Goal: Information Seeking & Learning: Learn about a topic

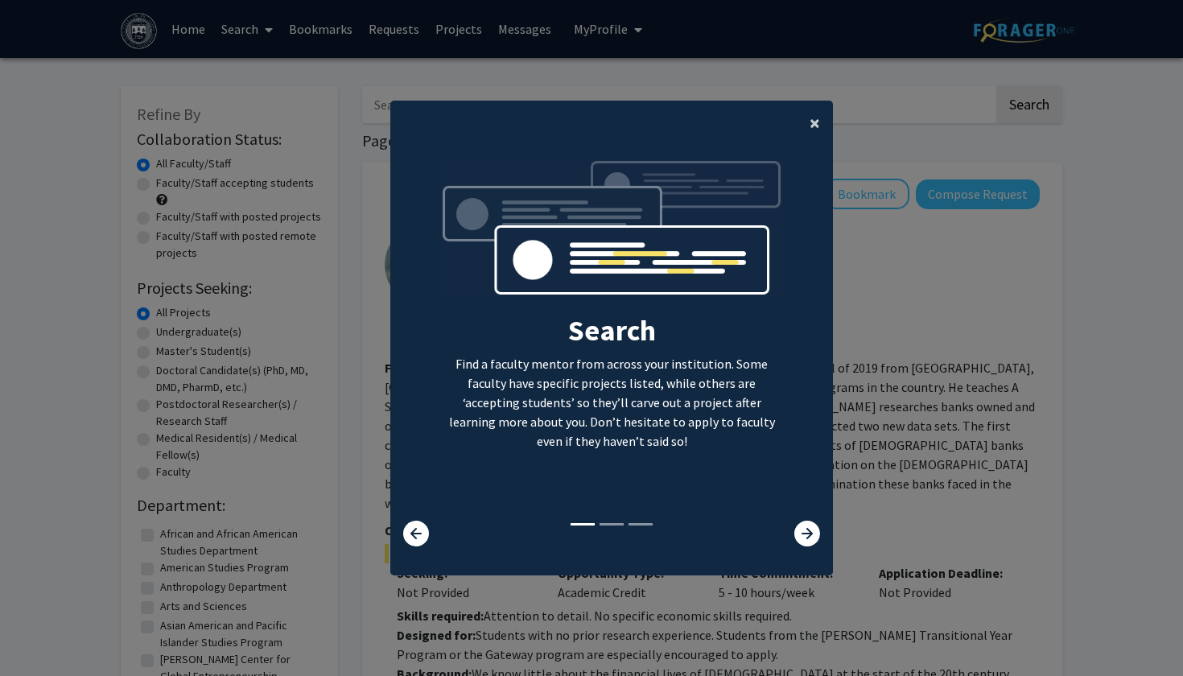
click at [809, 115] on button "×" at bounding box center [815, 123] width 36 height 45
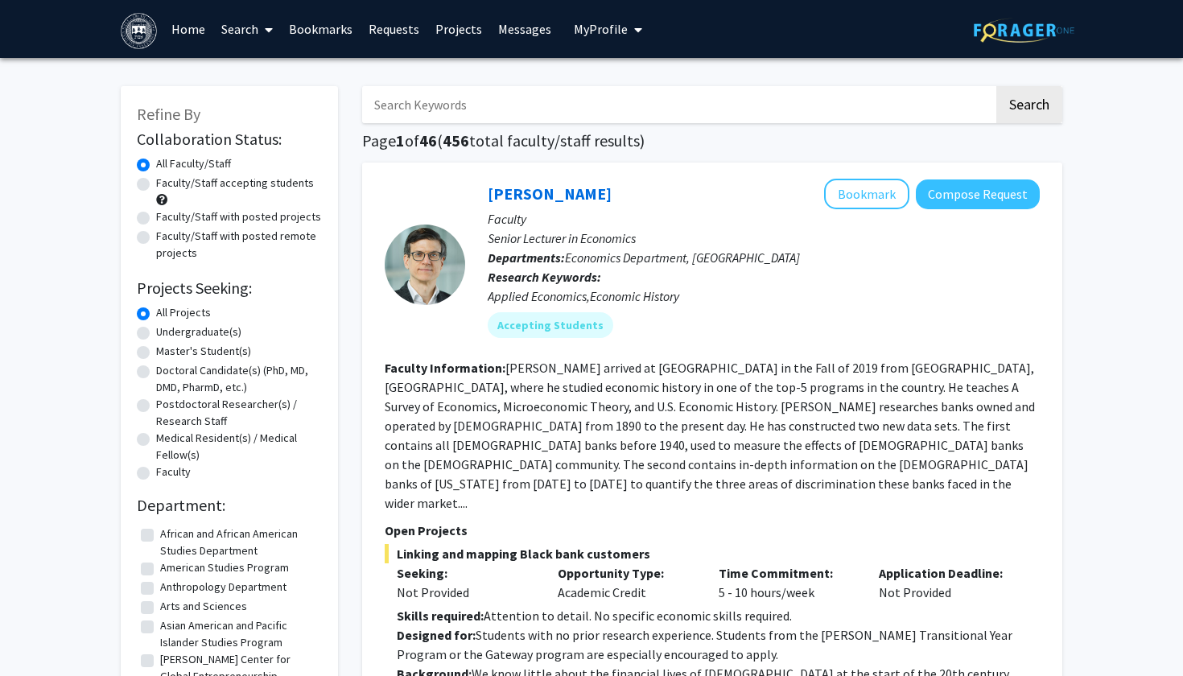
click at [628, 35] on span "My profile dropdown to access profile and logout" at bounding box center [635, 30] width 14 height 56
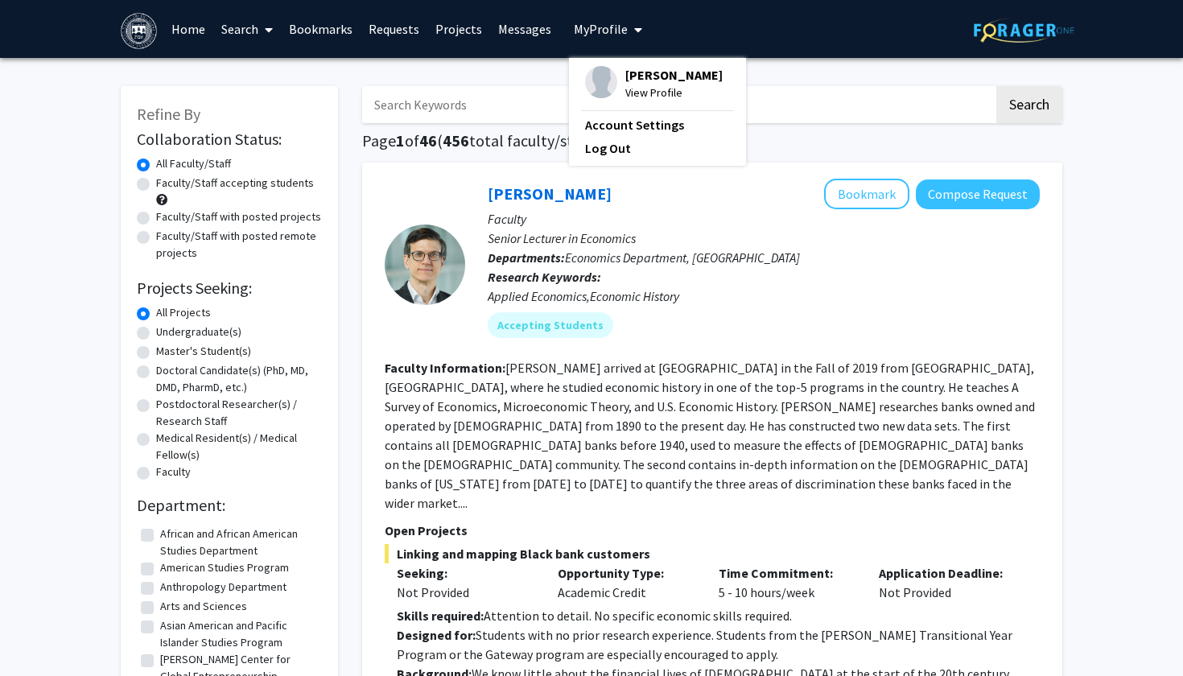
click at [731, 35] on div "Skip navigation Home Search Bookmarks Requests Projects Messages My Profile [PE…" at bounding box center [592, 29] width 966 height 58
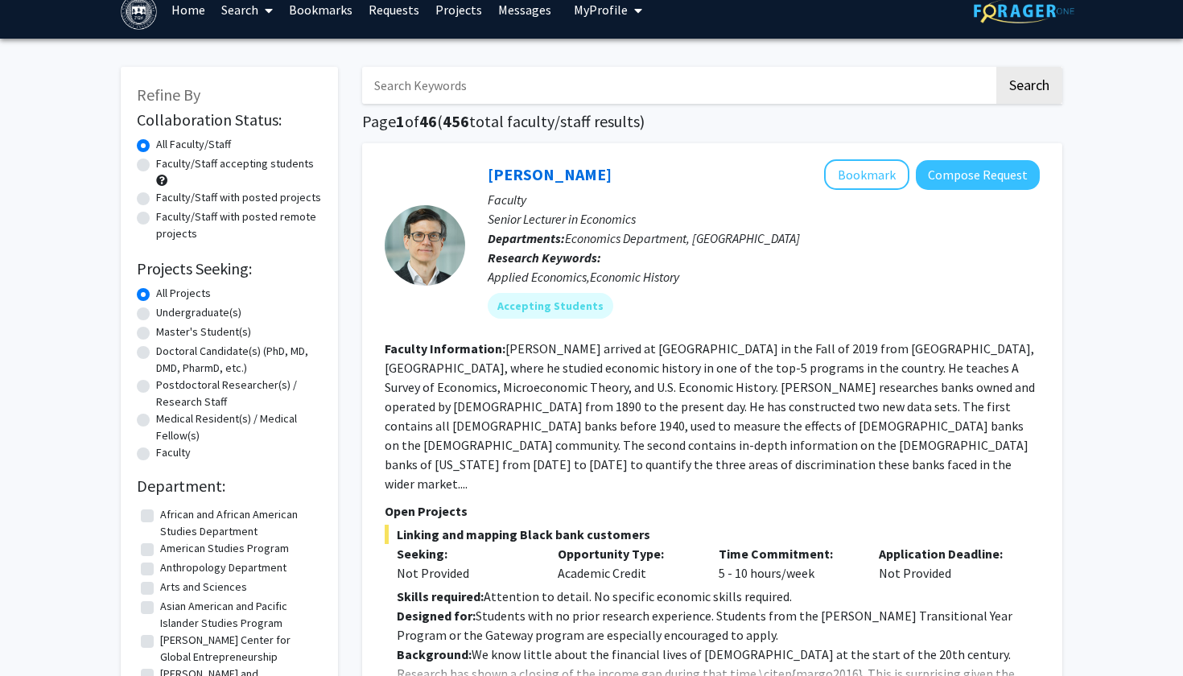
scroll to position [26, 0]
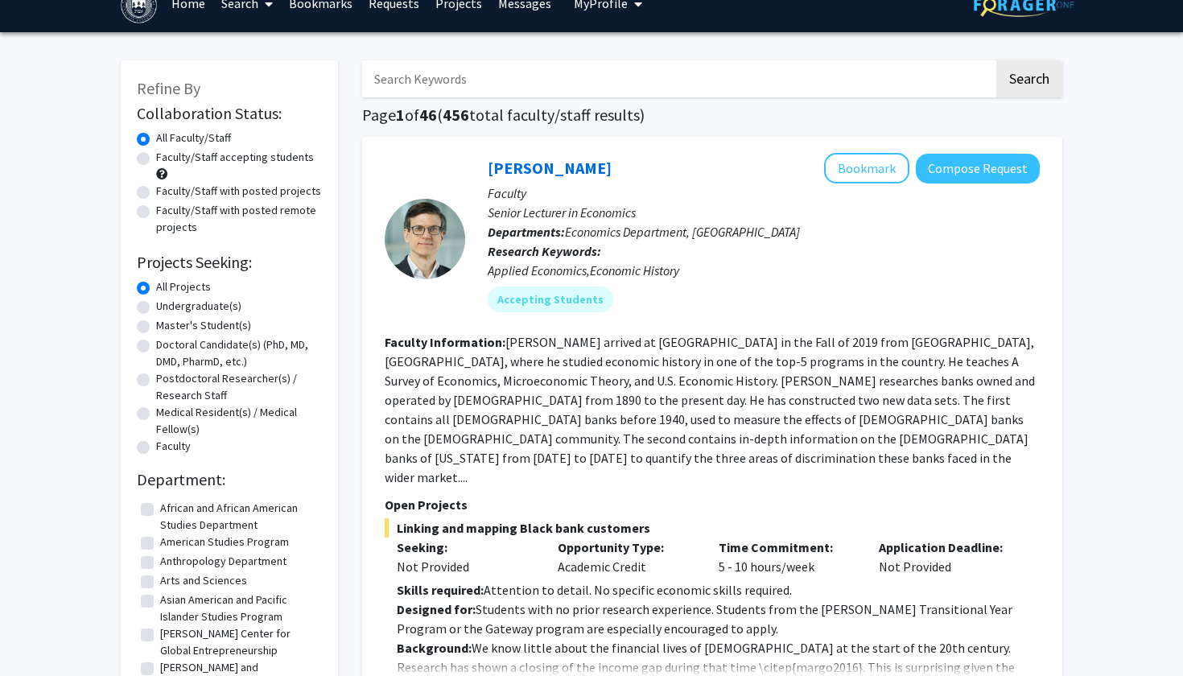
click at [146, 302] on div "Undergraduate(s)" at bounding box center [229, 307] width 185 height 19
click at [156, 310] on label "Undergraduate(s)" at bounding box center [198, 306] width 85 height 17
click at [156, 308] on input "Undergraduate(s)" at bounding box center [161, 303] width 10 height 10
radio input "true"
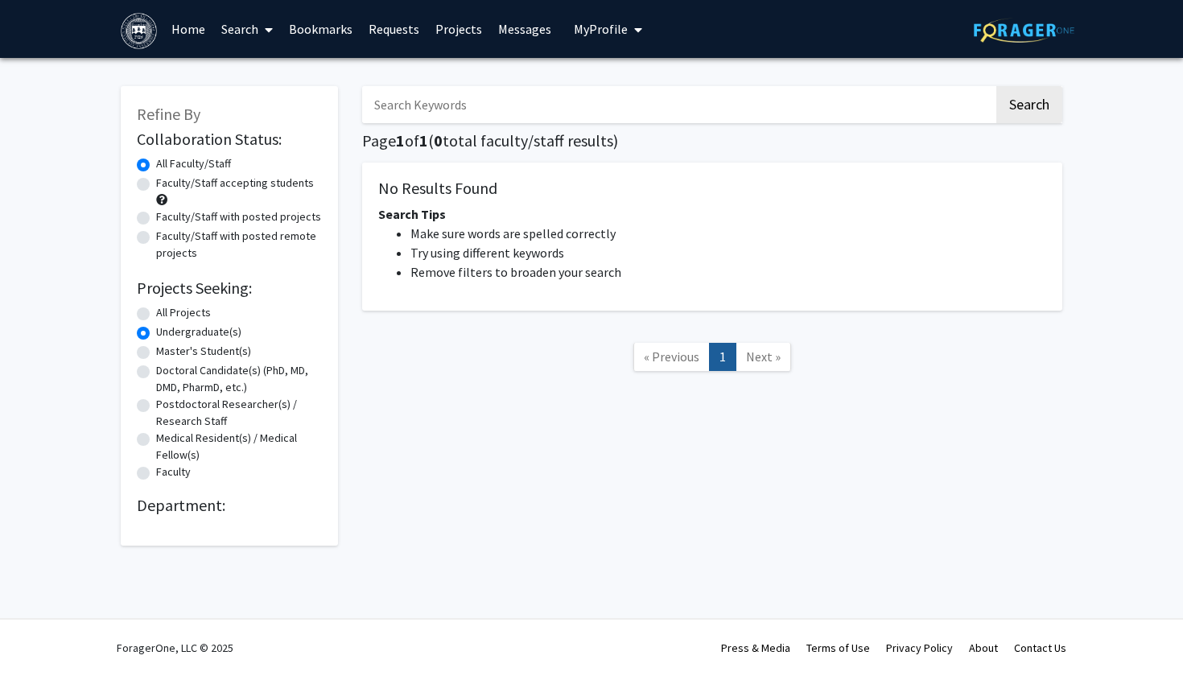
click at [233, 26] on link "Search" at bounding box center [247, 29] width 68 height 56
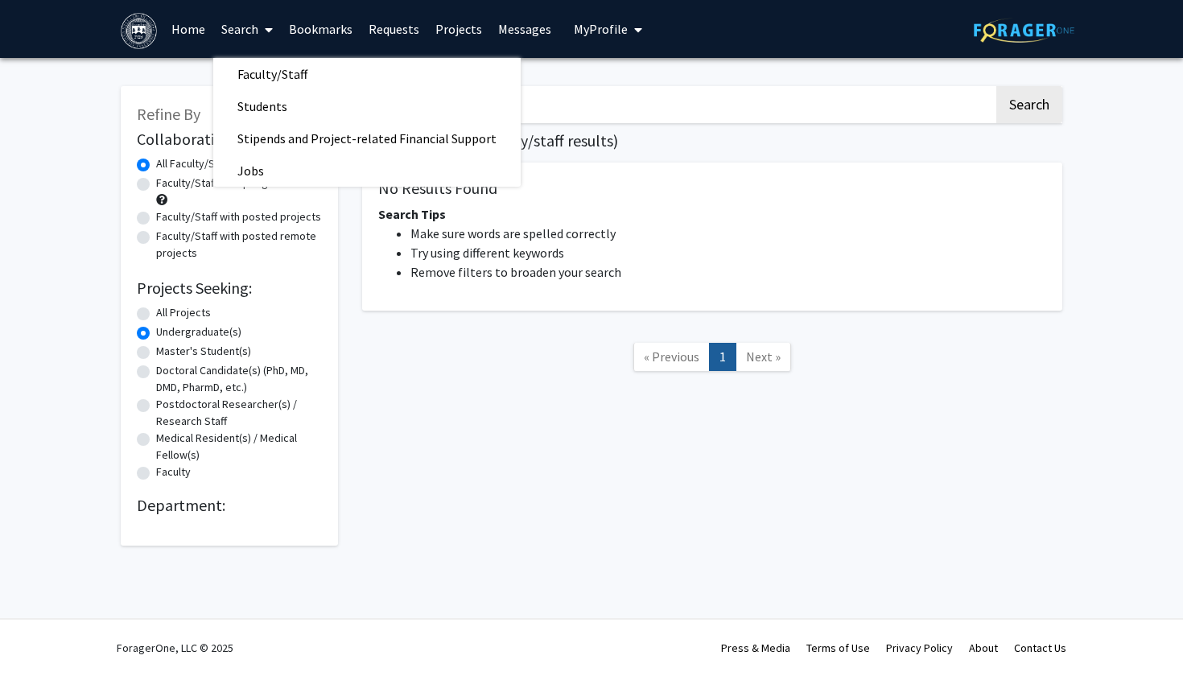
click at [346, 261] on div "Refine By Collaboration Status: Collaboration Status All Faculty/Staff Collabor…" at bounding box center [229, 308] width 241 height 476
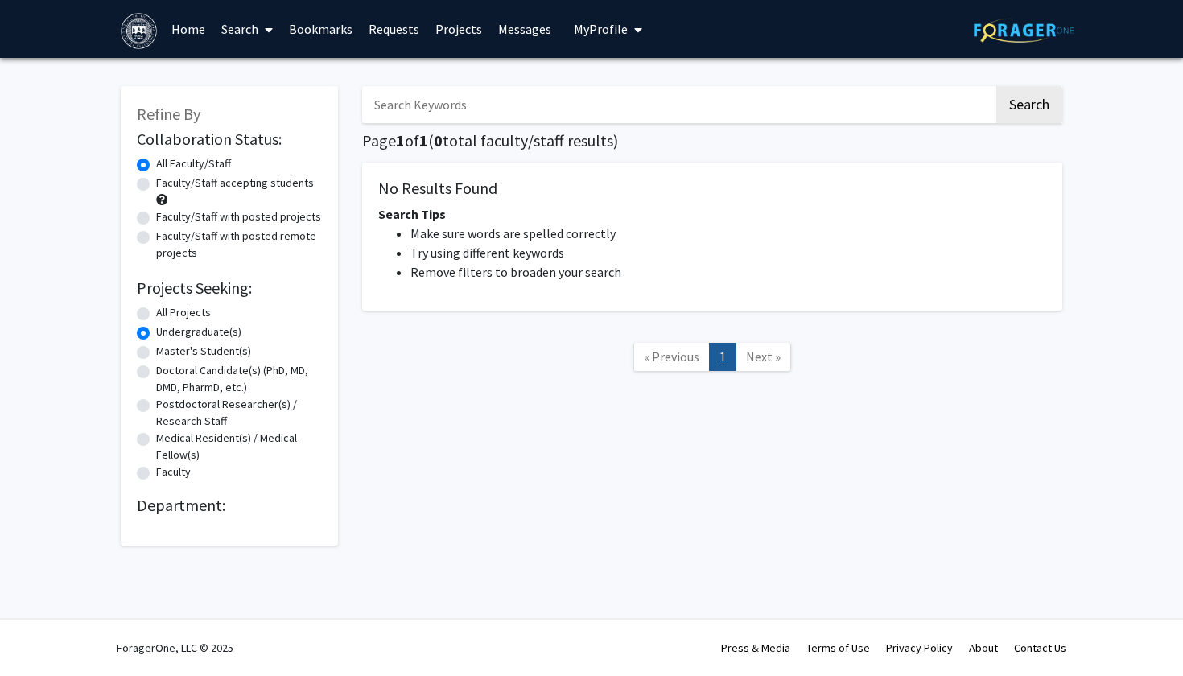
click at [156, 188] on label "Faculty/Staff accepting students" at bounding box center [235, 183] width 158 height 17
click at [156, 185] on input "Faculty/Staff accepting students" at bounding box center [161, 180] width 10 height 10
radio input "true"
click at [139, 155] on form "Collaboration Status: Collaboration Status All Faculty/Staff Collaboration Stat…" at bounding box center [229, 306] width 185 height 353
click at [139, 156] on form "Collaboration Status: Collaboration Status All Faculty/Staff Collaboration Stat…" at bounding box center [229, 306] width 185 height 353
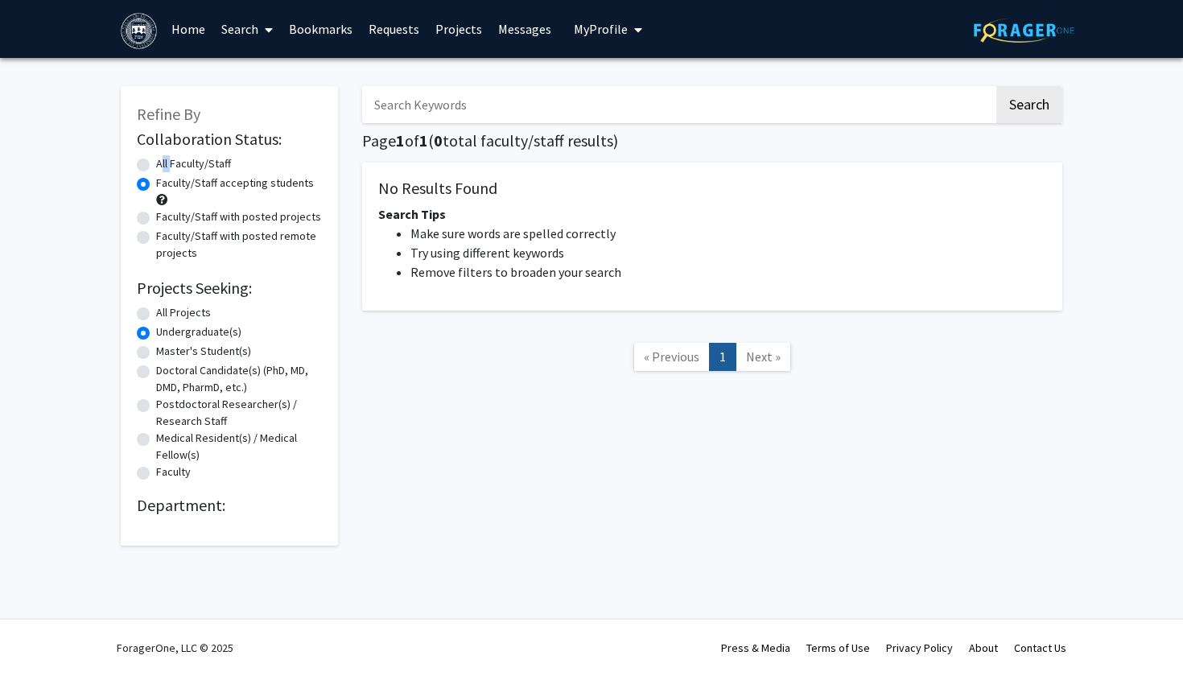
click at [156, 161] on label "All Faculty/Staff" at bounding box center [193, 163] width 75 height 17
click at [156, 161] on input "All Faculty/Staff" at bounding box center [161, 160] width 10 height 10
radio input "true"
click at [757, 371] on link "Next »" at bounding box center [764, 357] width 56 height 28
click at [757, 357] on span "Next »" at bounding box center [763, 357] width 35 height 16
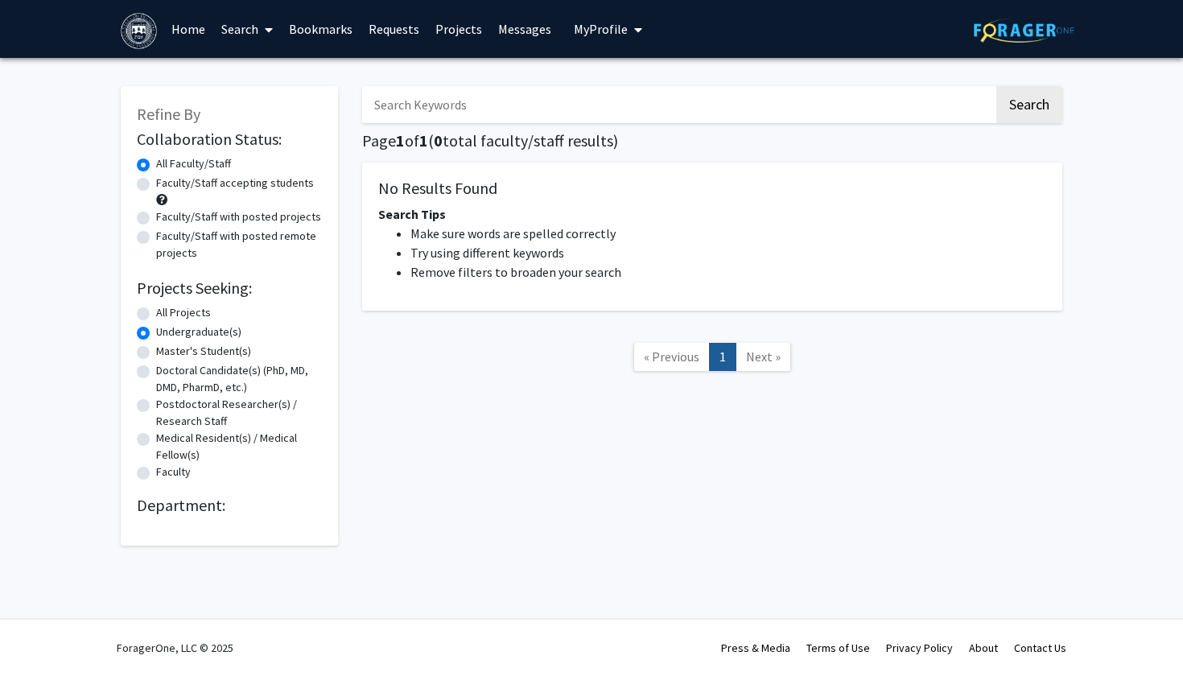
click at [240, 29] on link "Search" at bounding box center [247, 29] width 68 height 56
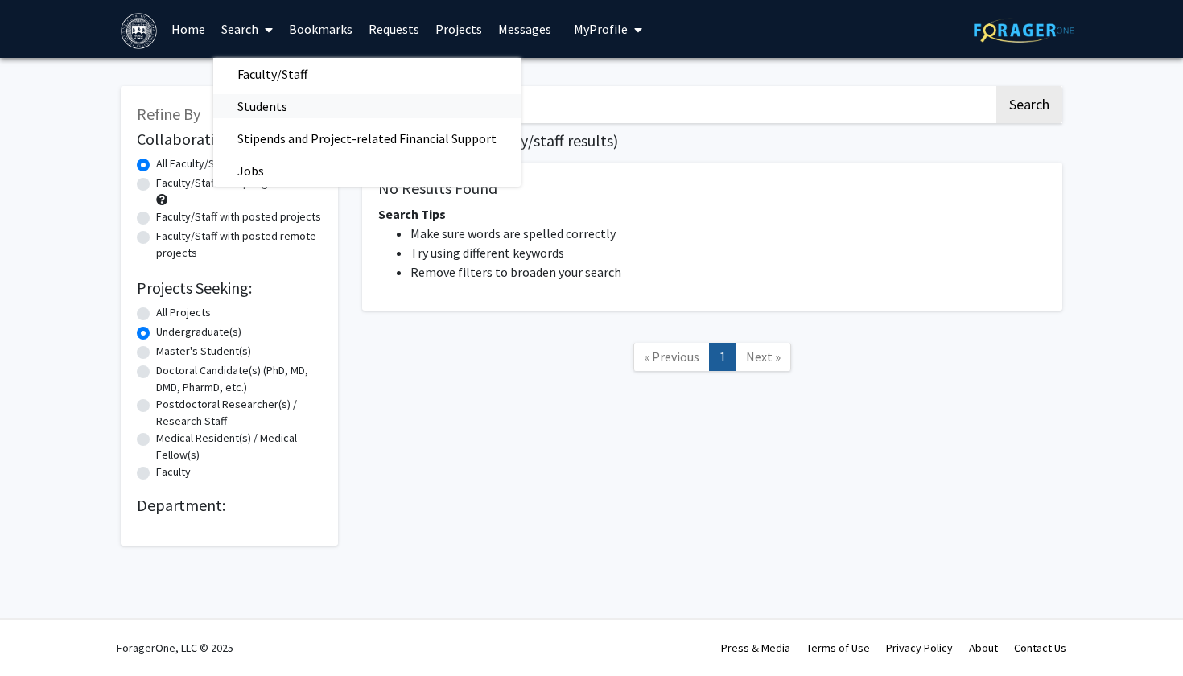
click at [273, 122] on span "Students" at bounding box center [262, 106] width 98 height 32
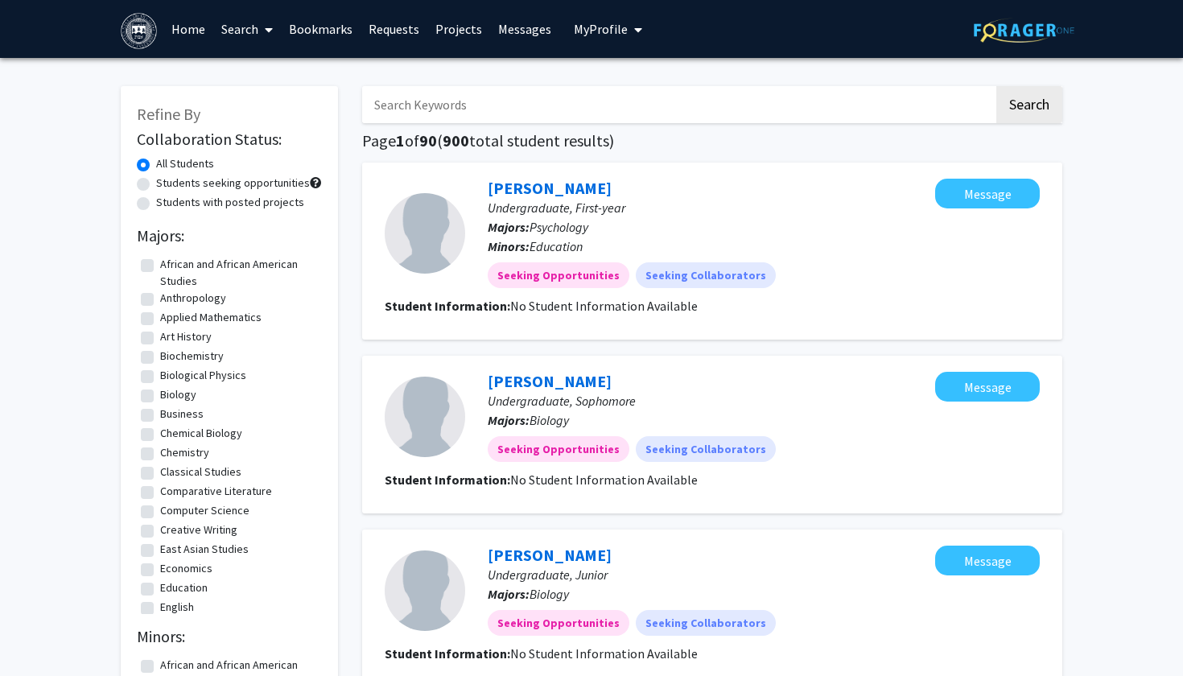
click at [254, 47] on link "Search" at bounding box center [247, 29] width 68 height 56
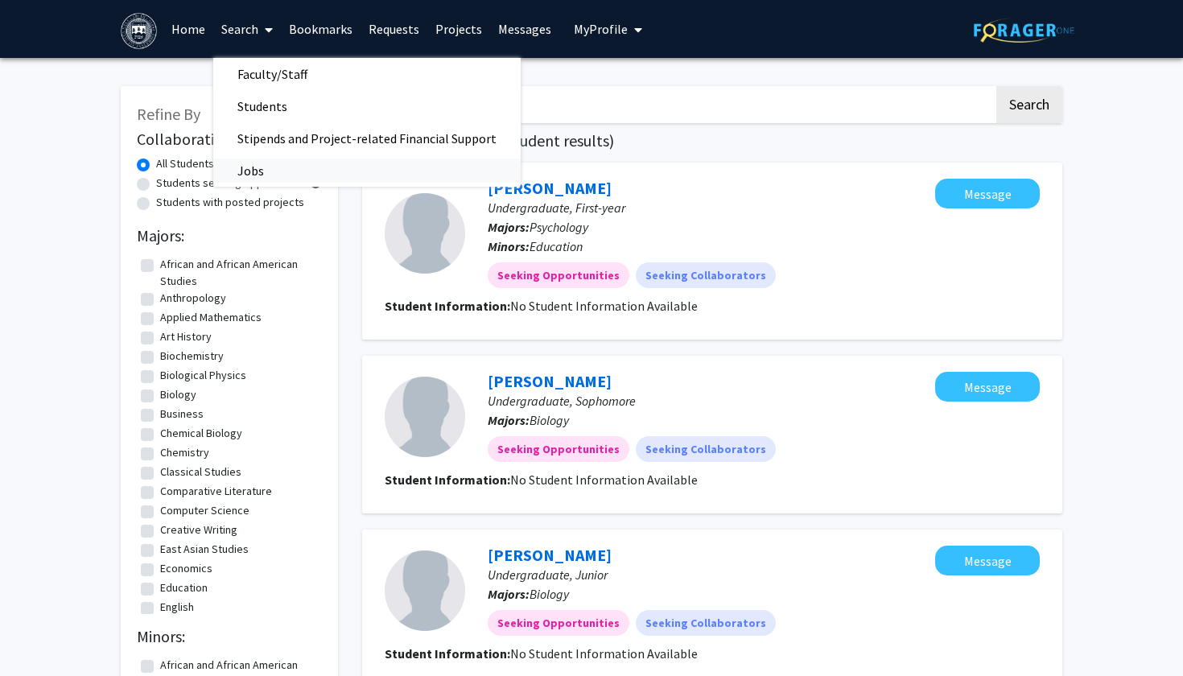
click at [272, 171] on span "Jobs" at bounding box center [250, 171] width 75 height 32
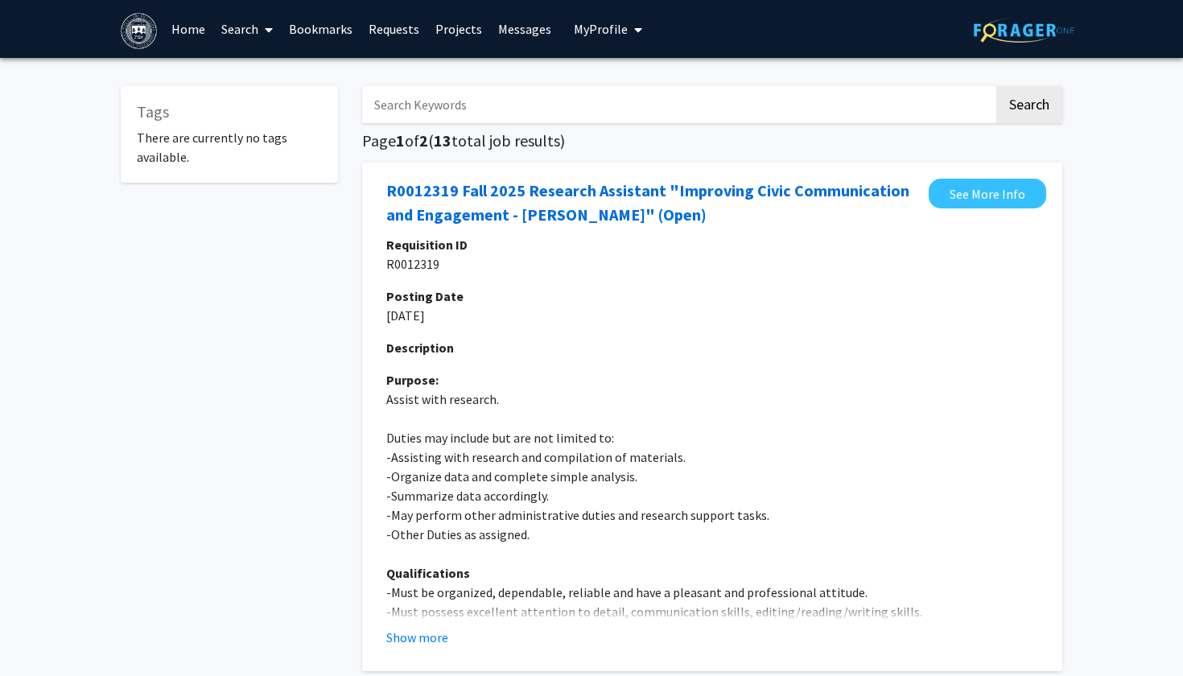
click at [494, 112] on input "Search Keywords" at bounding box center [678, 104] width 632 height 37
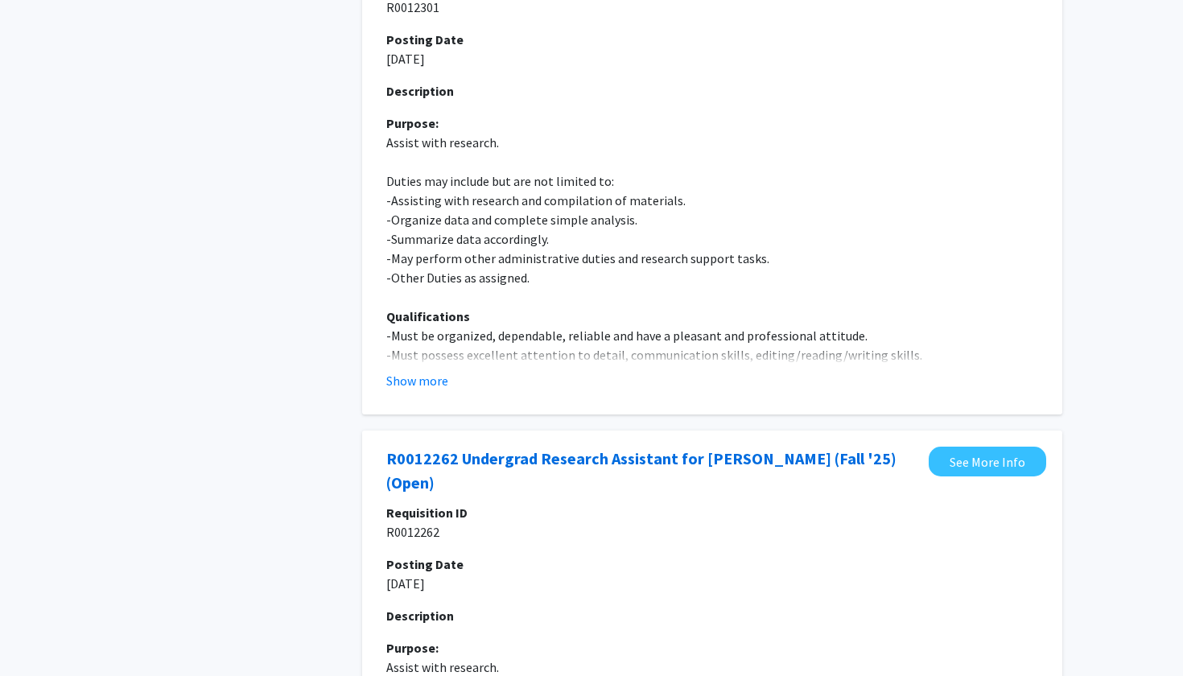
scroll to position [1298, 0]
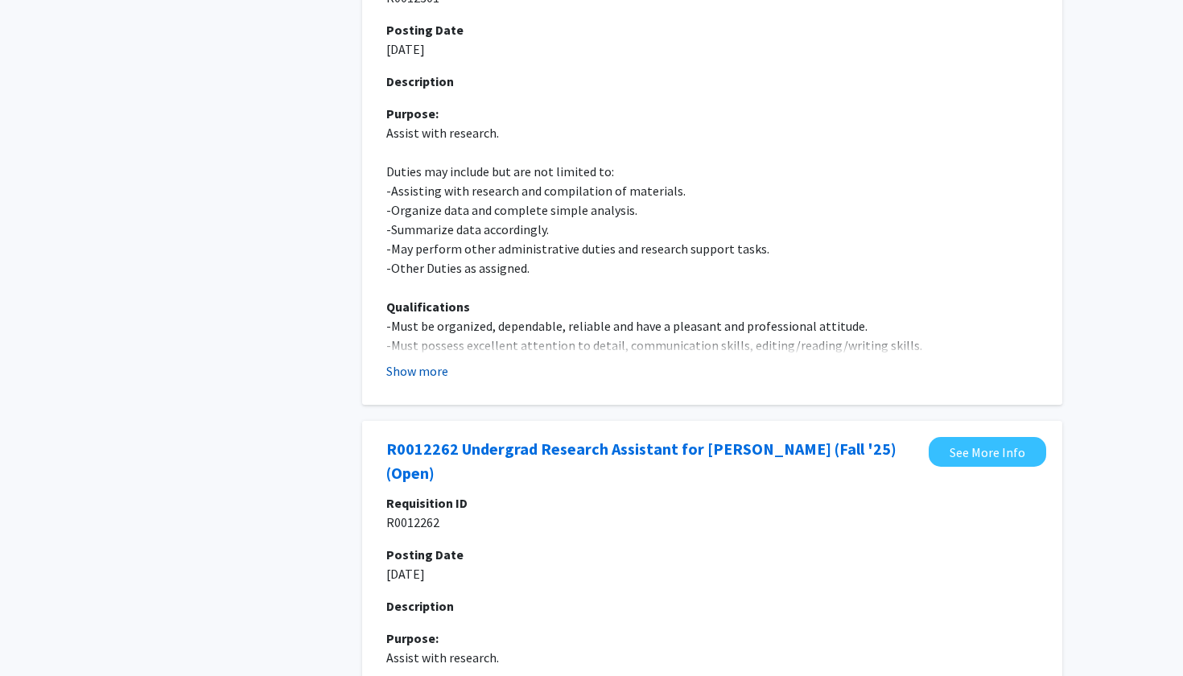
click at [428, 373] on button "Show more" at bounding box center [417, 370] width 62 height 19
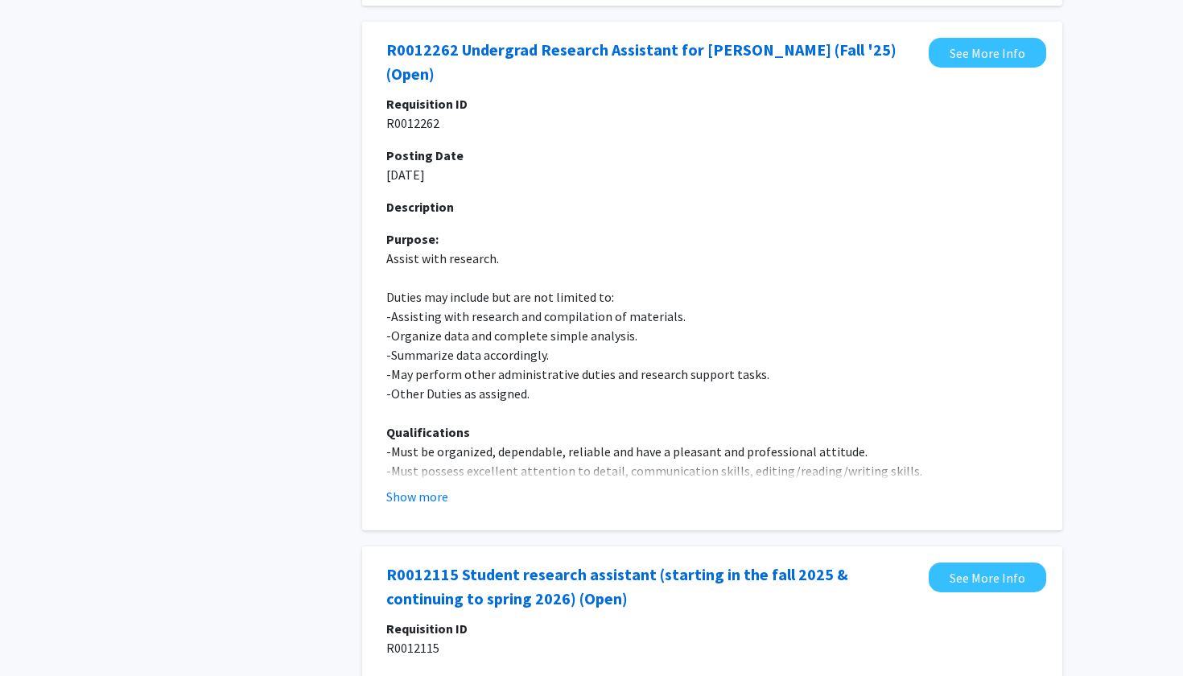
scroll to position [2100, 0]
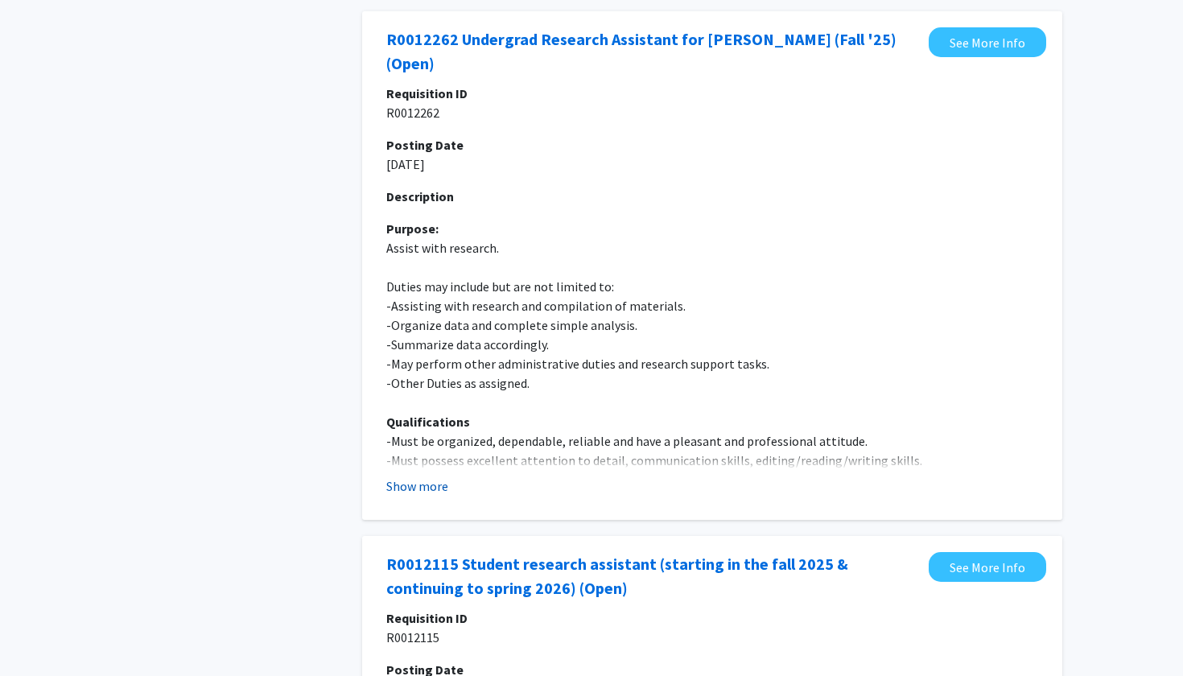
click at [428, 491] on button "Show more" at bounding box center [417, 486] width 62 height 19
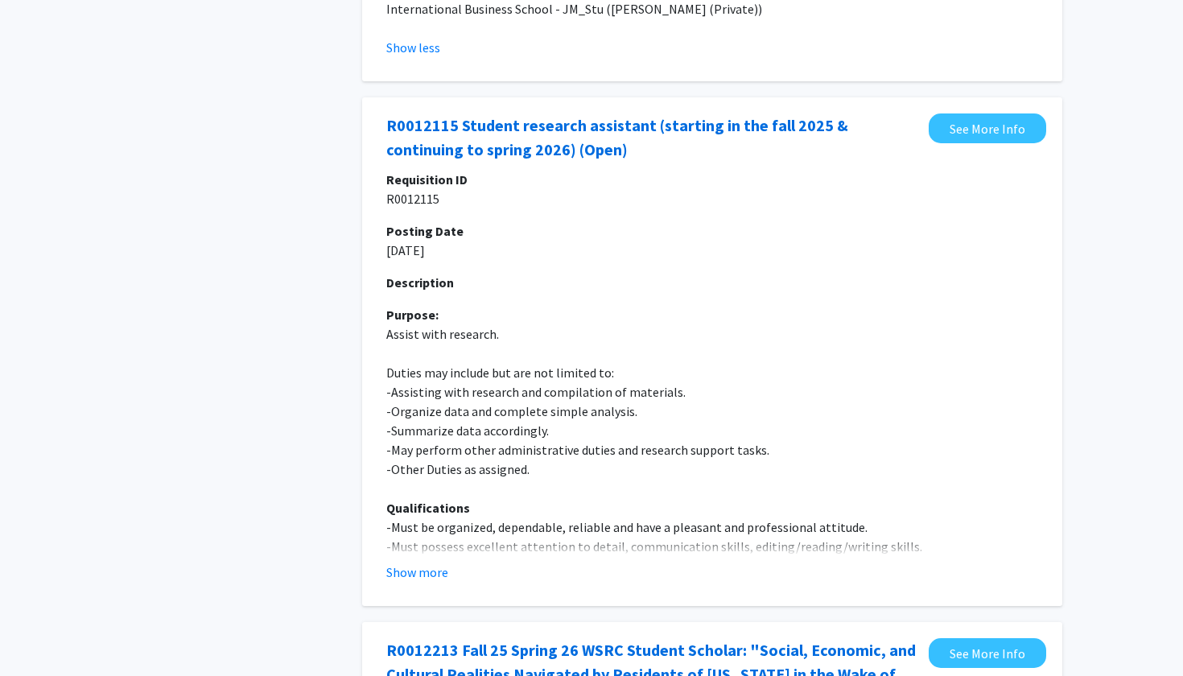
scroll to position [3087, 0]
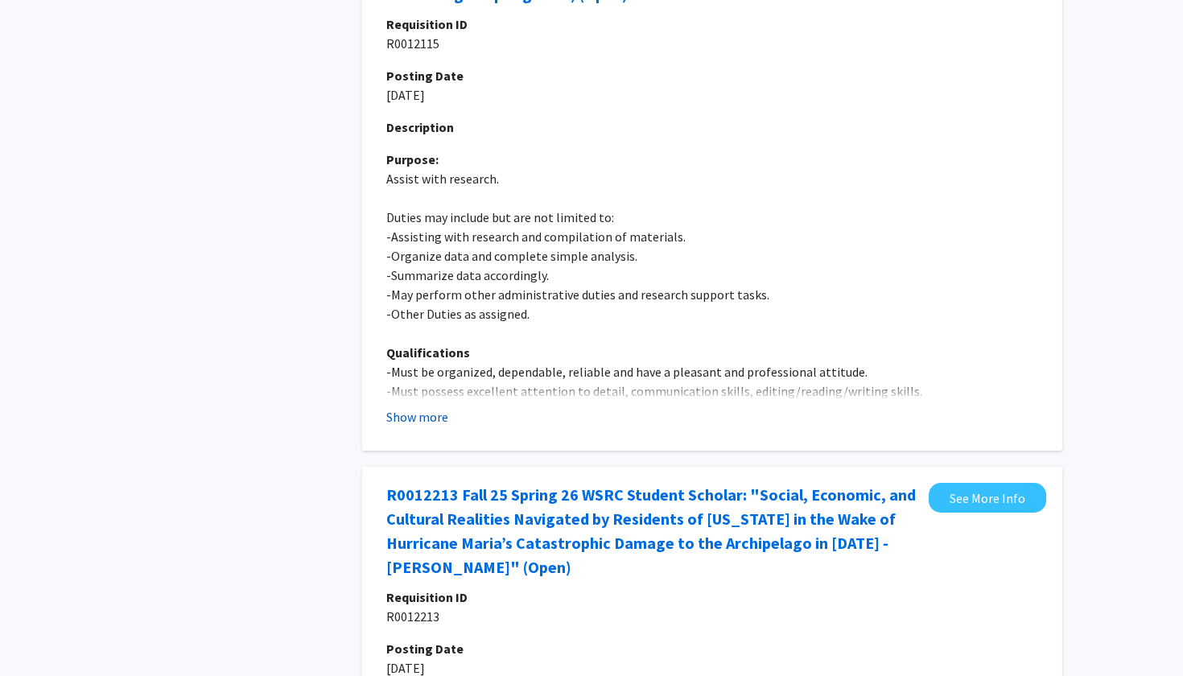
click at [409, 426] on button "Show more" at bounding box center [417, 416] width 62 height 19
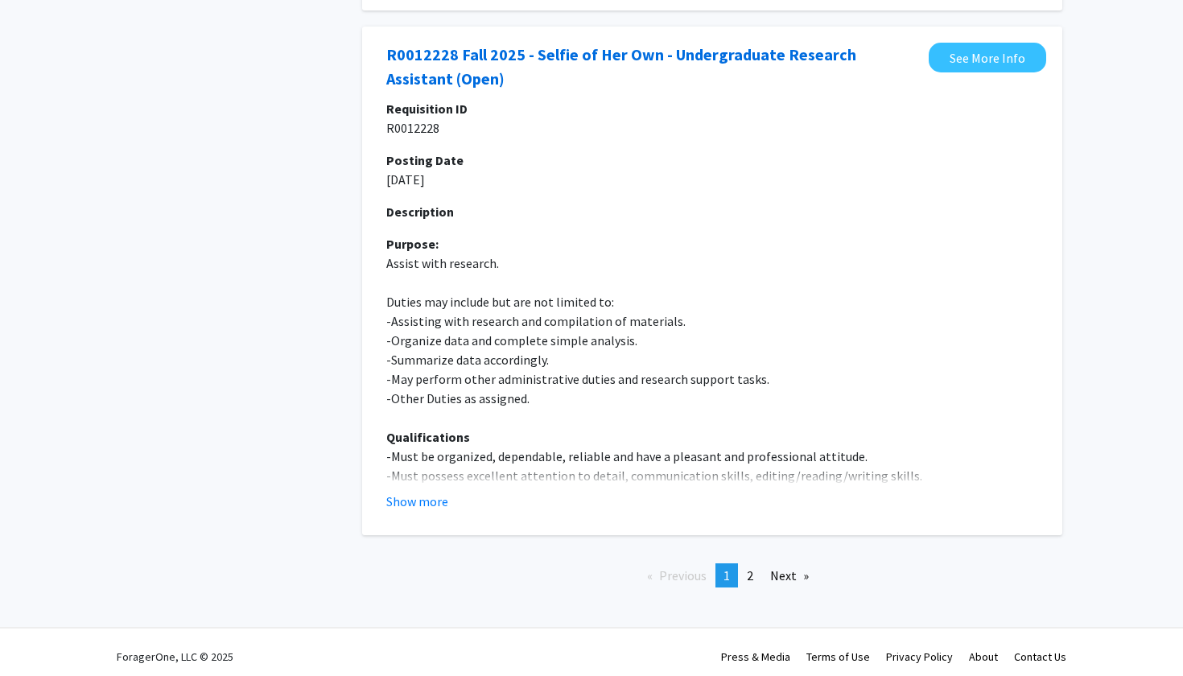
scroll to position [6103, 0]
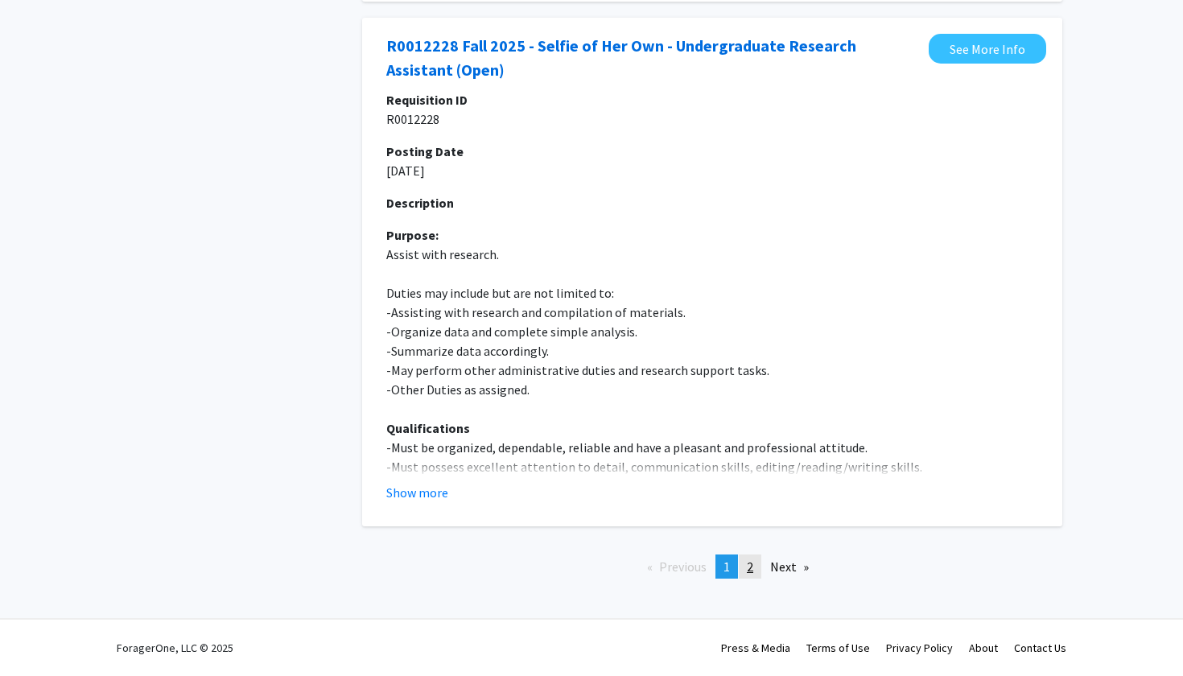
click at [743, 576] on link "page 2" at bounding box center [750, 567] width 23 height 24
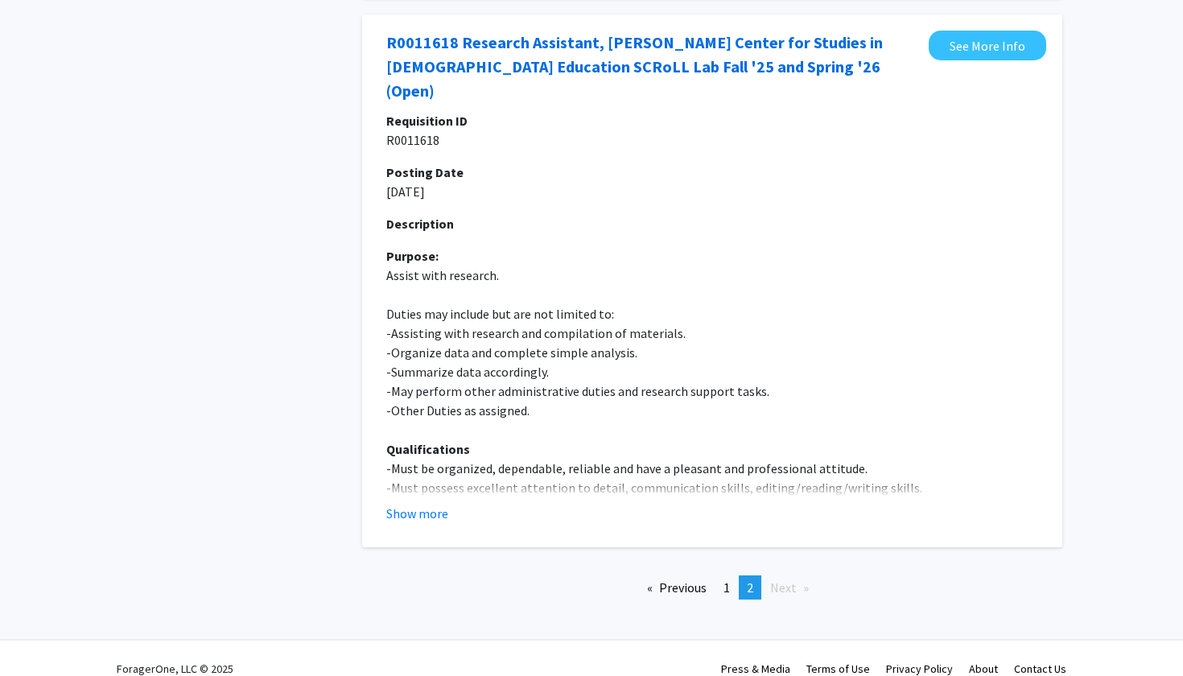
scroll to position [1197, 0]
click at [781, 576] on li "Next page" at bounding box center [789, 588] width 55 height 24
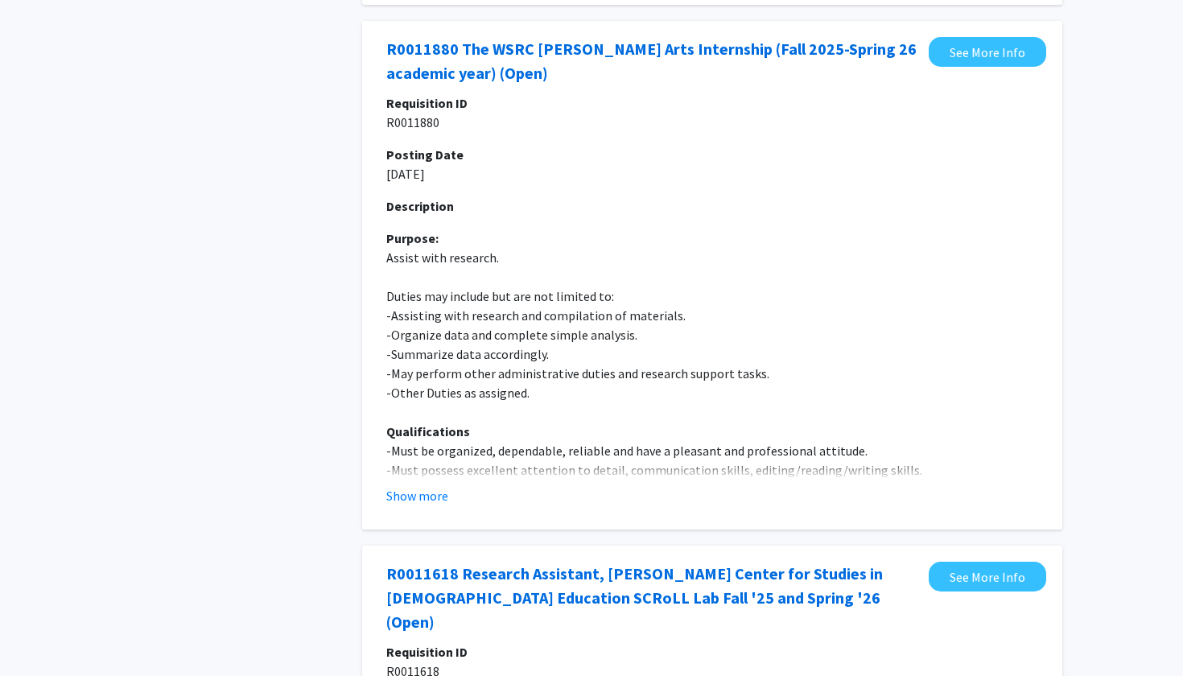
scroll to position [455, 0]
